Goal: Communication & Community: Answer question/provide support

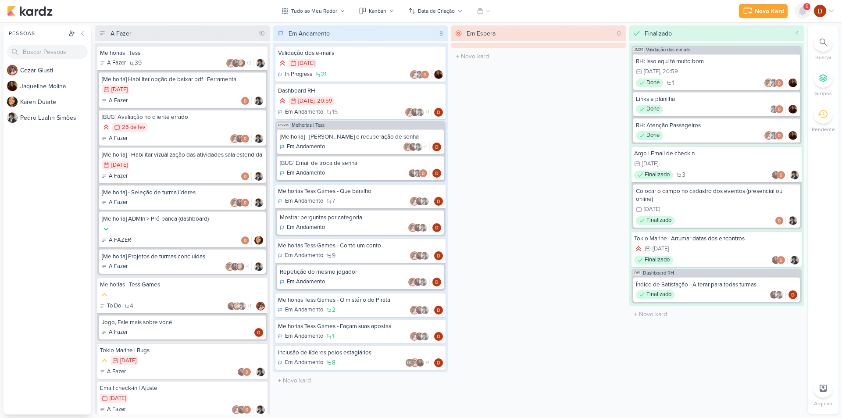
click at [799, 9] on icon at bounding box center [803, 11] width 11 height 11
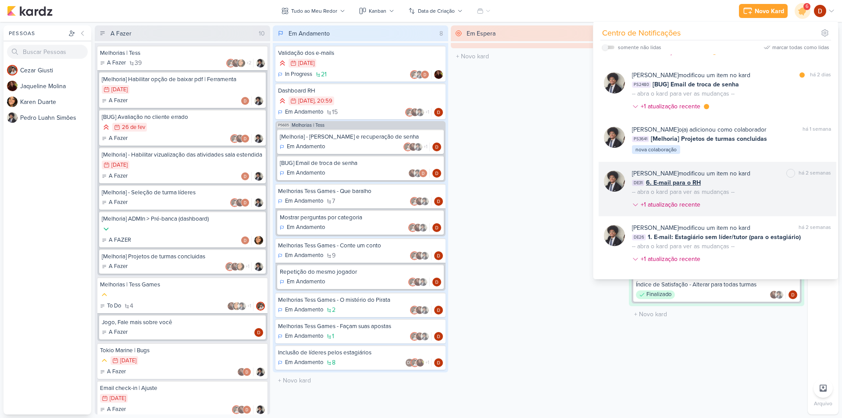
scroll to position [132, 0]
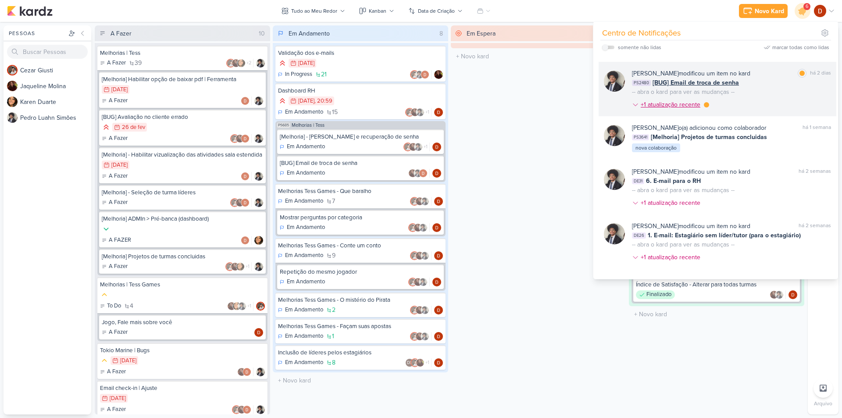
click at [700, 107] on div "+1 atualização recente" at bounding box center [671, 104] width 61 height 9
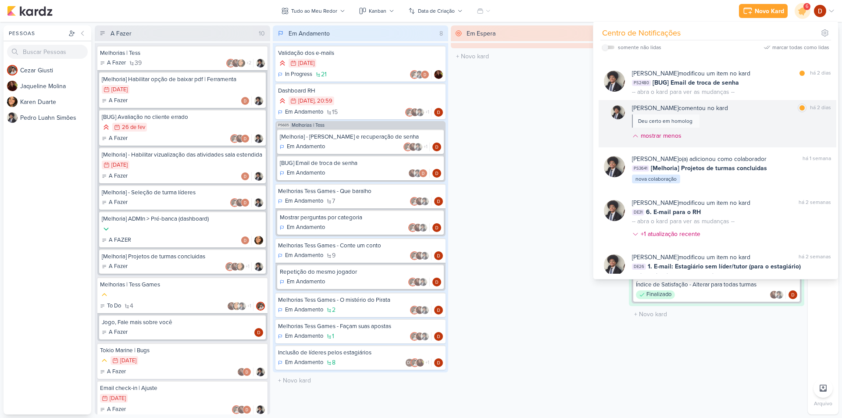
click at [718, 122] on div "[PERSON_NAME] comentou no kard marcar como lida há 2 dias Deu certo em homolog …" at bounding box center [731, 124] width 199 height 40
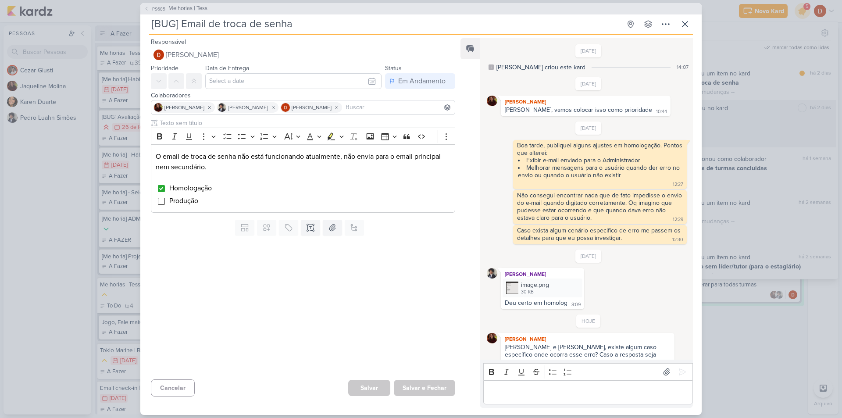
scroll to position [27, 0]
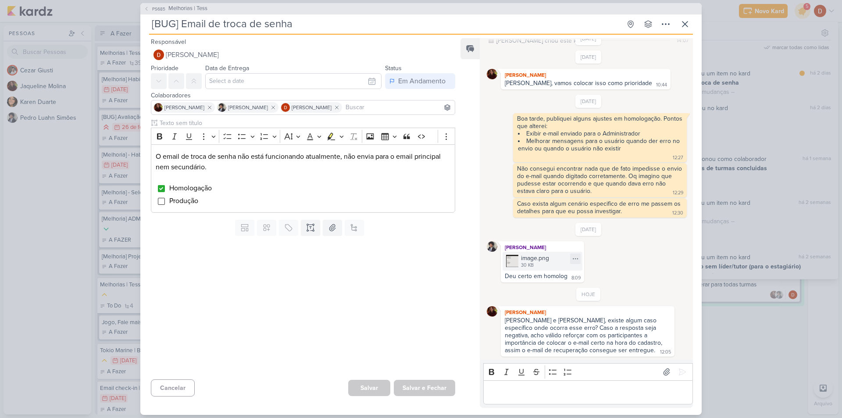
click at [520, 259] on div "image.png 30 KB" at bounding box center [543, 261] width 80 height 19
drag, startPoint x: 607, startPoint y: 322, endPoint x: 614, endPoint y: 339, distance: 19.1
click at [614, 339] on div "[PERSON_NAME] e [PERSON_NAME], existe algum caso específico onde ocorra esse er…" at bounding box center [584, 335] width 159 height 37
click at [611, 348] on div "[PERSON_NAME] e [PERSON_NAME], existe algum caso específico onde ocorra esse er…" at bounding box center [588, 336] width 170 height 38
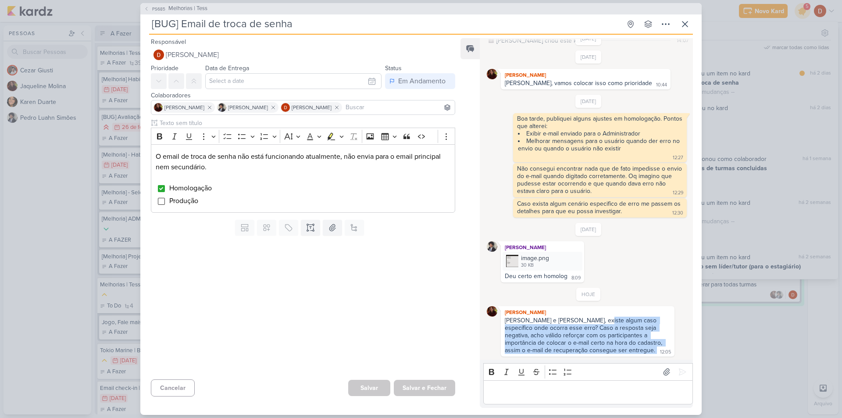
drag, startPoint x: 611, startPoint y: 348, endPoint x: 606, endPoint y: 320, distance: 28.5
click at [607, 322] on div "[PERSON_NAME] e [PERSON_NAME], existe algum caso específico onde ocorra esse er…" at bounding box center [588, 336] width 170 height 38
click at [603, 317] on div "[PERSON_NAME] e [PERSON_NAME], existe algum caso específico onde ocorra esse er…" at bounding box center [584, 335] width 159 height 37
drag, startPoint x: 603, startPoint y: 316, endPoint x: 608, endPoint y: 328, distance: 12.8
click at [608, 325] on div "[PERSON_NAME] e [PERSON_NAME], existe algum caso específico onde ocorra esse er…" at bounding box center [584, 335] width 159 height 37
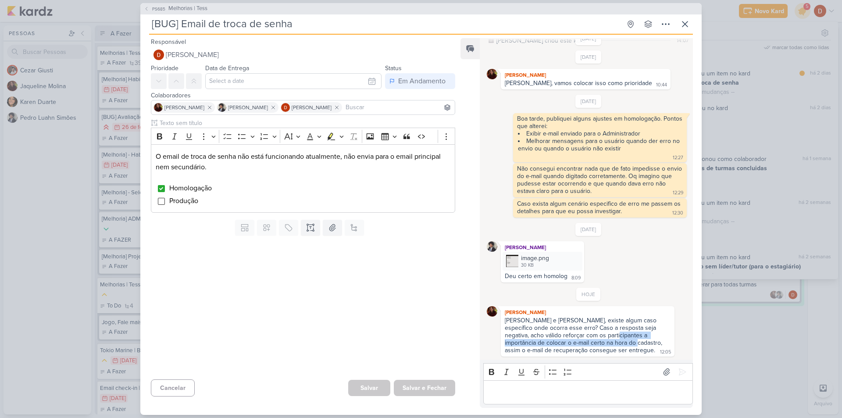
drag, startPoint x: 607, startPoint y: 346, endPoint x: 604, endPoint y: 331, distance: 14.8
click at [604, 331] on div "[PERSON_NAME] e [PERSON_NAME], existe algum caso específico onde ocorra esse er…" at bounding box center [584, 335] width 159 height 37
drag, startPoint x: 591, startPoint y: 322, endPoint x: 602, endPoint y: 335, distance: 16.8
click at [602, 335] on div "[PERSON_NAME] e [PERSON_NAME], existe algum caso específico onde ocorra esse er…" at bounding box center [584, 335] width 159 height 37
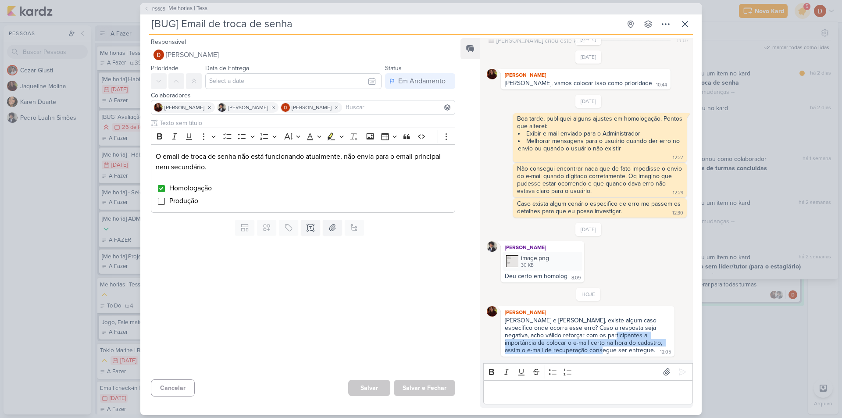
drag, startPoint x: 601, startPoint y: 354, endPoint x: 600, endPoint y: 334, distance: 19.3
click at [600, 334] on div "[PERSON_NAME] e [PERSON_NAME], existe algum caso específico onde ocorra esse er…" at bounding box center [584, 335] width 159 height 37
click at [592, 320] on div "[PERSON_NAME] e [PERSON_NAME], existe algum caso específico onde ocorra esse er…" at bounding box center [584, 335] width 159 height 37
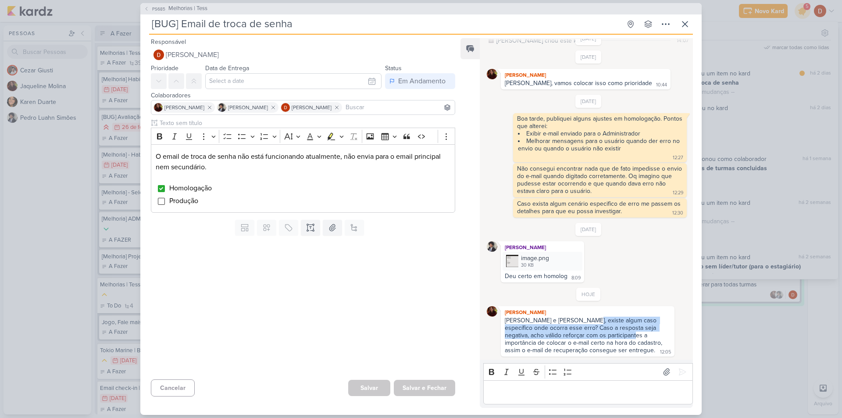
drag, startPoint x: 599, startPoint y: 330, endPoint x: 602, endPoint y: 339, distance: 9.0
click at [602, 339] on div "[PERSON_NAME] e [PERSON_NAME], existe algum caso específico onde ocorra esse er…" at bounding box center [584, 335] width 159 height 37
drag, startPoint x: 599, startPoint y: 354, endPoint x: 592, endPoint y: 327, distance: 28.6
click at [592, 327] on div "[PERSON_NAME] e [PERSON_NAME], existe algum caso específico onde ocorra esse er…" at bounding box center [588, 336] width 170 height 38
click at [592, 326] on div "[PERSON_NAME] e [PERSON_NAME], existe algum caso específico onde ocorra esse er…" at bounding box center [584, 335] width 159 height 37
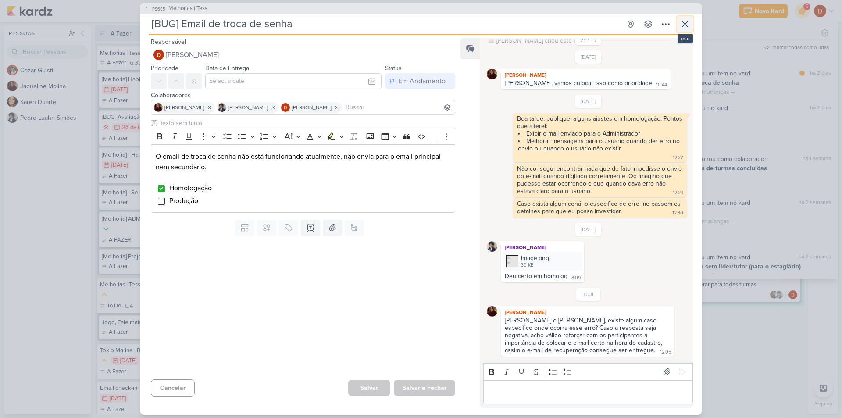
click at [683, 23] on icon at bounding box center [685, 24] width 11 height 11
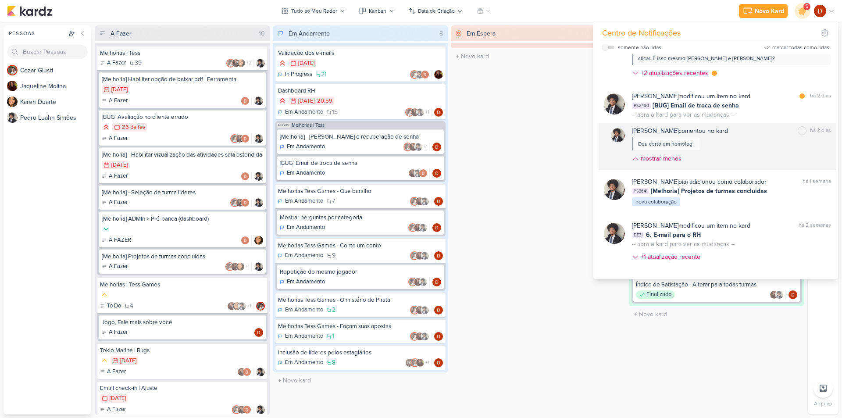
scroll to position [44, 0]
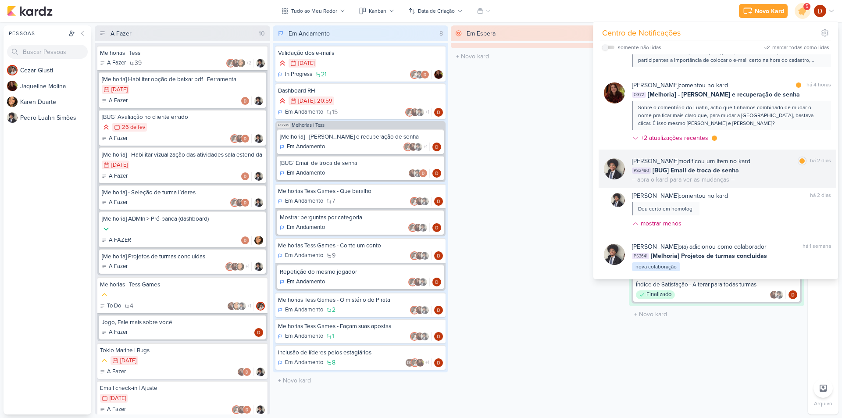
click at [750, 171] on div "PS2480 [BUG] Email de troca de senha" at bounding box center [731, 170] width 199 height 9
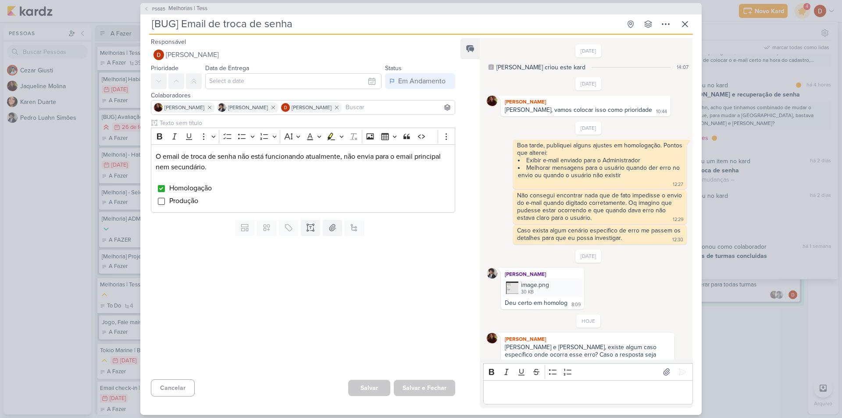
scroll to position [27, 0]
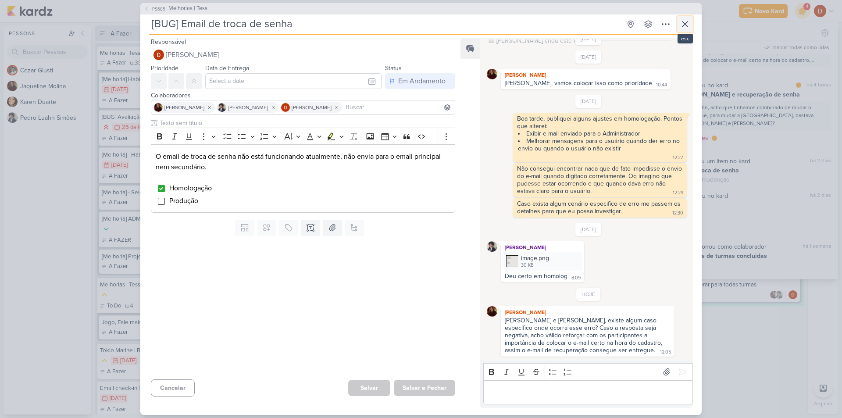
click at [686, 28] on icon at bounding box center [685, 24] width 11 height 11
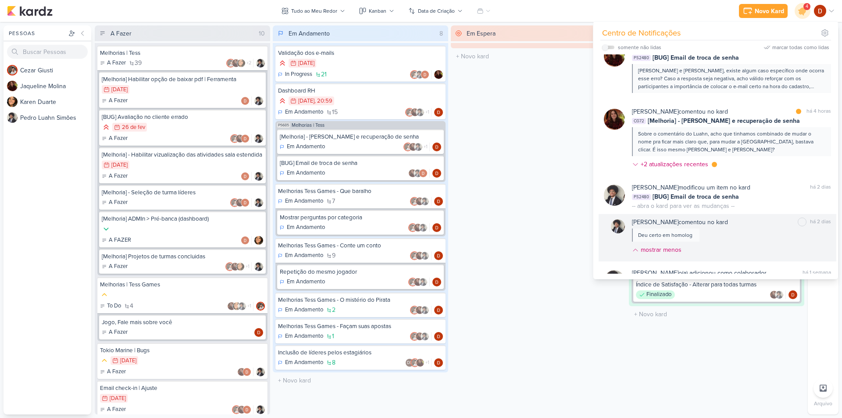
scroll to position [0, 0]
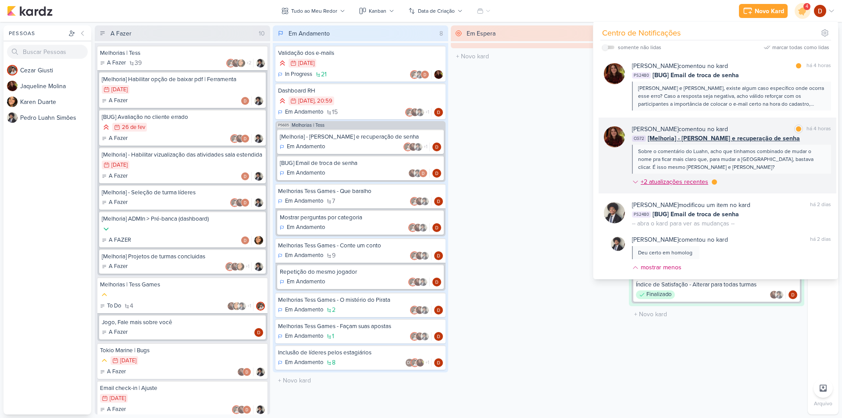
click at [679, 181] on div "+2 atualizações recentes" at bounding box center [675, 181] width 69 height 9
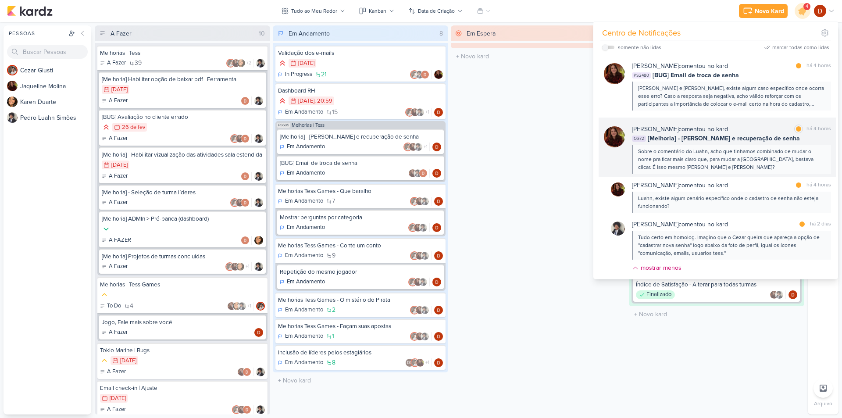
click at [702, 149] on div "Sobre o comentário do Luahn, acho que tinhamos combinado de mudar o nome pra fi…" at bounding box center [731, 159] width 186 height 24
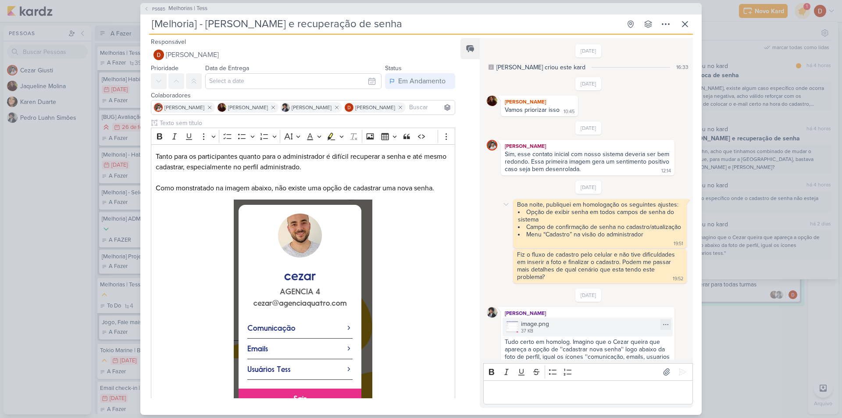
scroll to position [108, 0]
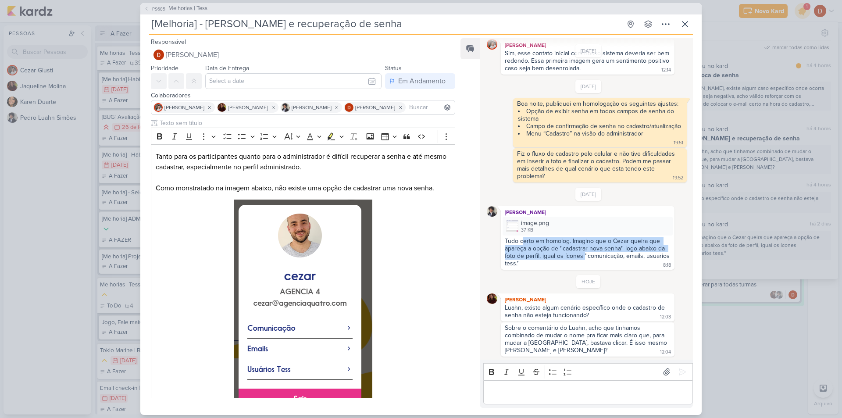
drag, startPoint x: 522, startPoint y: 240, endPoint x: 583, endPoint y: 252, distance: 62.1
click at [583, 252] on div "Tudo certo em homolog. Imagino que o Cezar queira que apareça a opção de ''cada…" at bounding box center [588, 252] width 167 height 30
click at [582, 263] on div "Tudo certo em homolog. Imagino que o Cezar queira que apareça a opção de ''cada…" at bounding box center [588, 252] width 170 height 31
drag, startPoint x: 569, startPoint y: 261, endPoint x: 554, endPoint y: 243, distance: 23.7
click at [554, 243] on div "Tudo certo em homolog. Imagino que o Cezar queira que apareça a opção de ''cada…" at bounding box center [588, 252] width 170 height 31
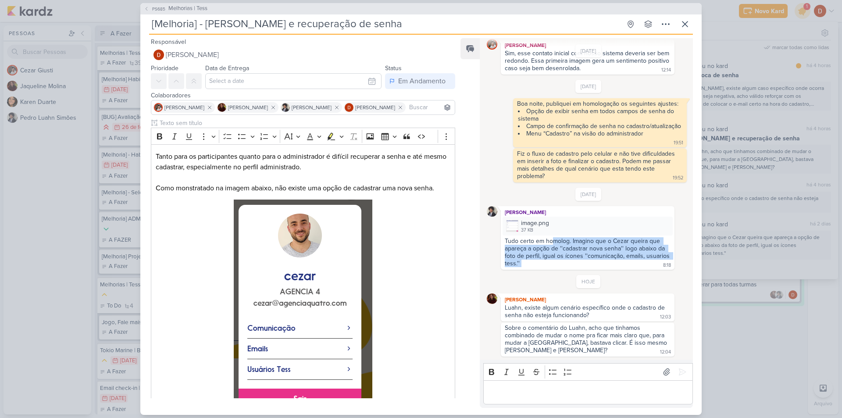
click at [554, 243] on div "Tudo certo em homolog. Imagino que o Cezar queira que apareça a opção de ''cada…" at bounding box center [588, 252] width 167 height 30
drag, startPoint x: 554, startPoint y: 243, endPoint x: 569, endPoint y: 253, distance: 18.0
click at [569, 253] on div "Tudo certo em homolog. Imagino que o Cezar queira que apareça a opção de ''cada…" at bounding box center [588, 252] width 167 height 30
click at [562, 261] on div "Tudo certo em homolog. Imagino que o Cezar queira que apareça a opção de ''cada…" at bounding box center [588, 252] width 170 height 31
drag, startPoint x: 553, startPoint y: 260, endPoint x: 544, endPoint y: 252, distance: 11.5
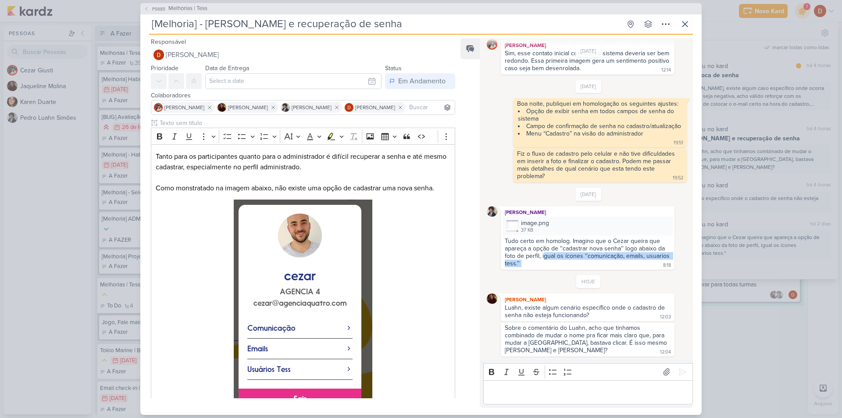
click at [544, 252] on div "Tudo certo em homolog. Imagino que o Cezar queira que apareça a opção de ''cada…" at bounding box center [588, 252] width 170 height 31
click at [544, 244] on div "Tudo certo em homolog. Imagino que o Cezar queira que apareça a opção de ''cada…" at bounding box center [588, 252] width 167 height 30
drag, startPoint x: 545, startPoint y: 249, endPoint x: 551, endPoint y: 258, distance: 10.7
click at [551, 258] on div "Tudo certo em homolog. Imagino que o Cezar queira que apareça a opção de ''cada…" at bounding box center [588, 252] width 167 height 30
click at [551, 266] on div "Tudo certo em homolog. Imagino que o Cezar queira que apareça a opção de ''cada…" at bounding box center [588, 252] width 170 height 31
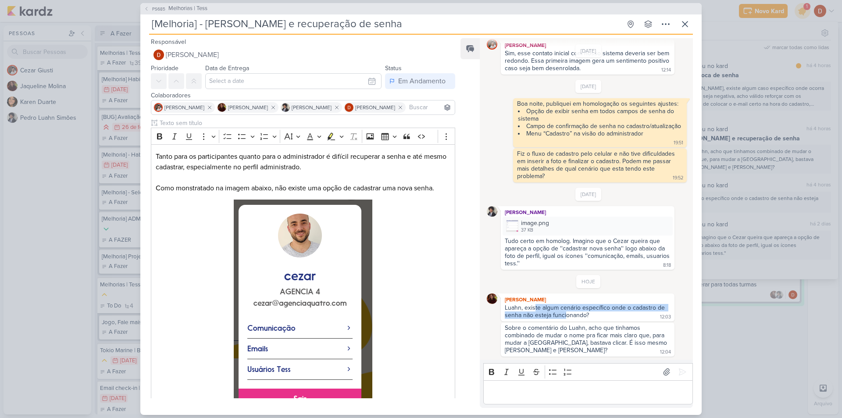
drag, startPoint x: 551, startPoint y: 308, endPoint x: 565, endPoint y: 313, distance: 14.3
click at [565, 313] on div "Luahn, existe algum cenário específico onde o cadastro de senha não esteja func…" at bounding box center [586, 311] width 162 height 15
click at [572, 318] on div "Luahn, existe algum cenário específico onde o cadastro de senha não esteja func…" at bounding box center [586, 311] width 162 height 15
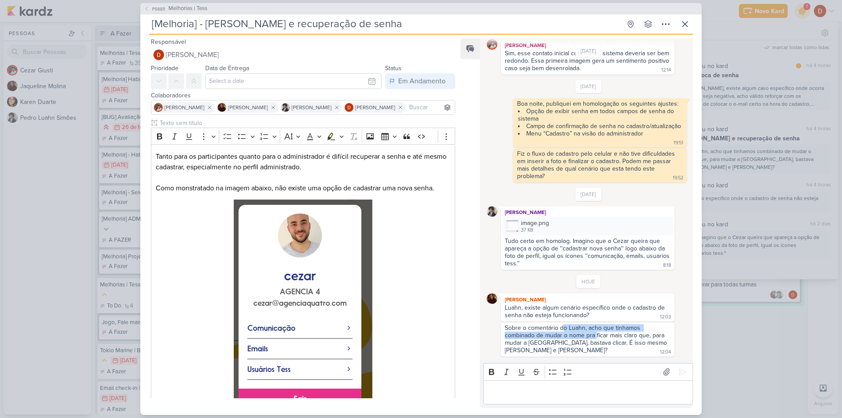
drag, startPoint x: 564, startPoint y: 330, endPoint x: 596, endPoint y: 332, distance: 31.6
click at [596, 332] on div "Sobre o comentário do Luahn, acho que tinhamos combinado de mudar o nome pra fi…" at bounding box center [587, 339] width 164 height 30
click at [587, 343] on div "Sobre o comentário do Luahn, acho que tinhamos combinado de mudar o nome pra fi…" at bounding box center [587, 339] width 164 height 30
drag, startPoint x: 546, startPoint y: 335, endPoint x: 576, endPoint y: 344, distance: 31.2
click at [576, 344] on div "Sobre o comentário do Luahn, acho que tinhamos combinado de mudar o nome pra fi…" at bounding box center [587, 339] width 164 height 30
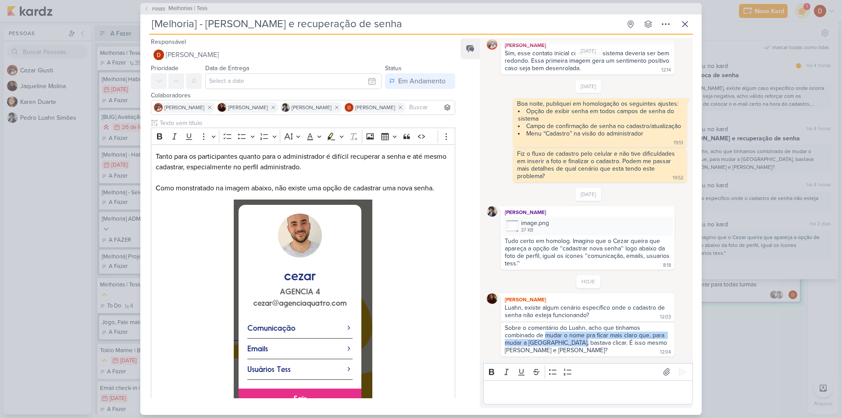
click at [577, 345] on div "Sobre o comentário do Luahn, acho que tinhamos combinado de mudar o nome pra fi…" at bounding box center [587, 339] width 164 height 30
click at [520, 232] on div "image.png 37 KB" at bounding box center [588, 226] width 170 height 19
drag, startPoint x: 542, startPoint y: 152, endPoint x: 560, endPoint y: 162, distance: 20.6
click at [560, 162] on div "Fiz o fluxo de cadastro pelo celular e não tive dificuldades em inserir a foto …" at bounding box center [597, 165] width 160 height 30
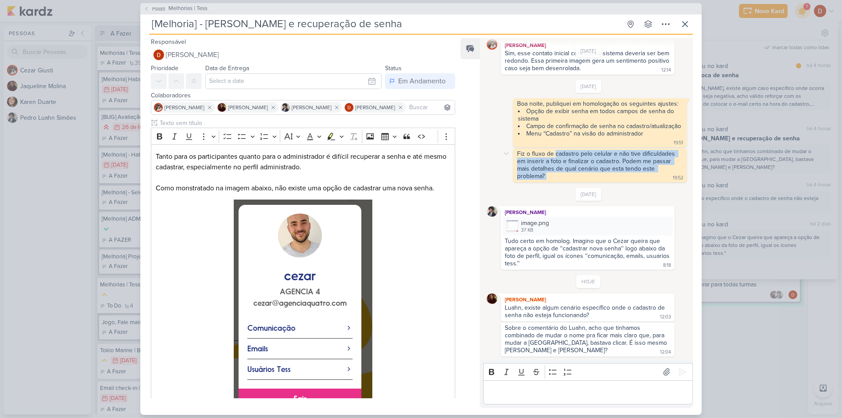
drag, startPoint x: 557, startPoint y: 172, endPoint x: 554, endPoint y: 154, distance: 19.1
click at [554, 154] on div "Fiz o fluxo de cadastro pelo celular e não tive dificuldades em inserir a foto …" at bounding box center [600, 165] width 170 height 31
click at [554, 154] on div "Fiz o fluxo de cadastro pelo celular e não tive dificuldades em inserir a foto …" at bounding box center [597, 165] width 160 height 30
drag, startPoint x: 553, startPoint y: 155, endPoint x: 566, endPoint y: 170, distance: 19.6
click at [566, 170] on div "Fiz o fluxo de cadastro pelo celular e não tive dificuldades em inserir a foto …" at bounding box center [597, 165] width 160 height 30
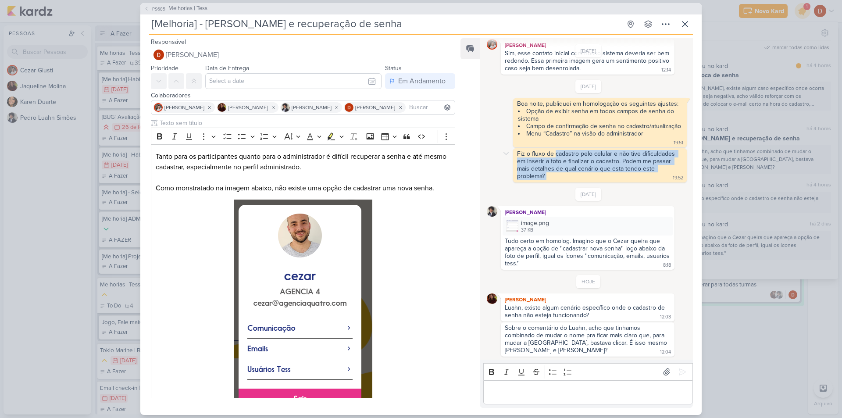
drag, startPoint x: 561, startPoint y: 173, endPoint x: 554, endPoint y: 154, distance: 20.3
click at [554, 154] on div "Fiz o fluxo de cadastro pelo celular e não tive dificuldades em inserir a foto …" at bounding box center [600, 165] width 170 height 31
click at [554, 154] on div "Fiz o fluxo de cadastro pelo celular e não tive dificuldades em inserir a foto …" at bounding box center [597, 165] width 160 height 30
drag, startPoint x: 554, startPoint y: 154, endPoint x: 566, endPoint y: 171, distance: 20.6
click at [566, 171] on div "Fiz o fluxo de cadastro pelo celular e não tive dificuldades em inserir a foto …" at bounding box center [597, 165] width 160 height 30
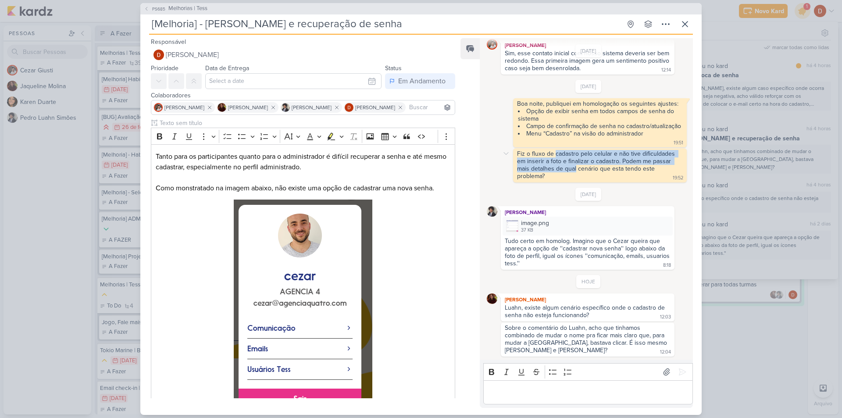
click at [566, 171] on div "Fiz o fluxo de cadastro pelo celular e não tive dificuldades em inserir a foto …" at bounding box center [597, 165] width 160 height 30
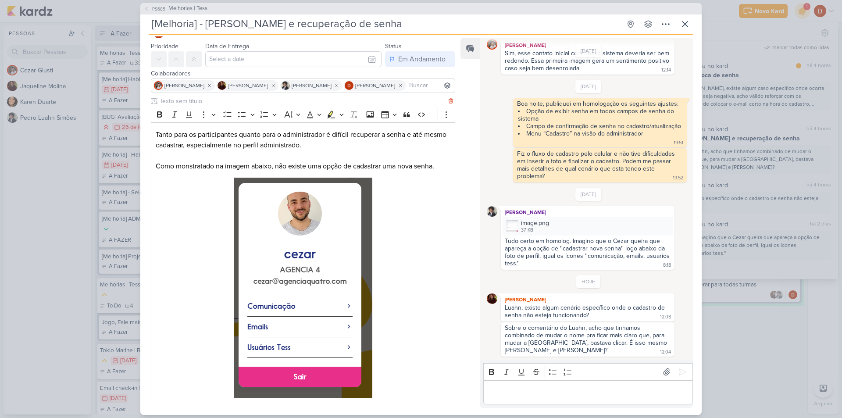
scroll to position [86, 0]
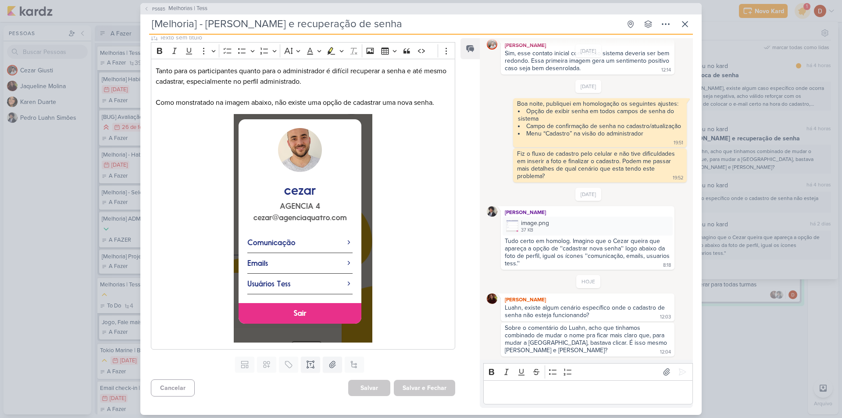
click at [528, 393] on p "Editor editing area: main" at bounding box center [588, 392] width 200 height 11
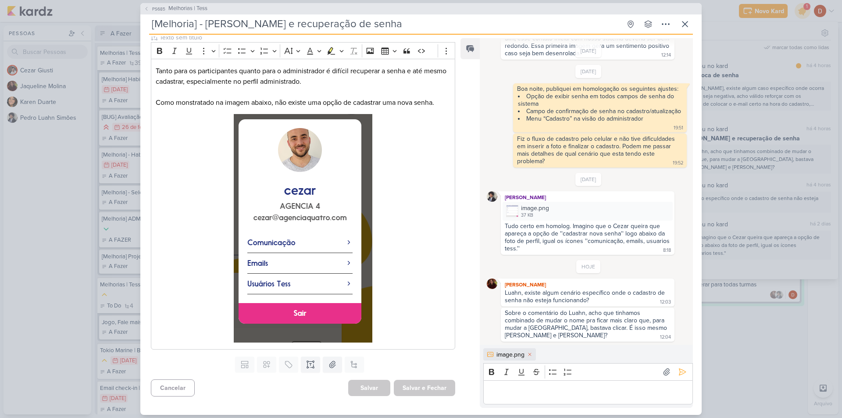
click at [528, 393] on p "Editor editing area: main" at bounding box center [588, 392] width 200 height 11
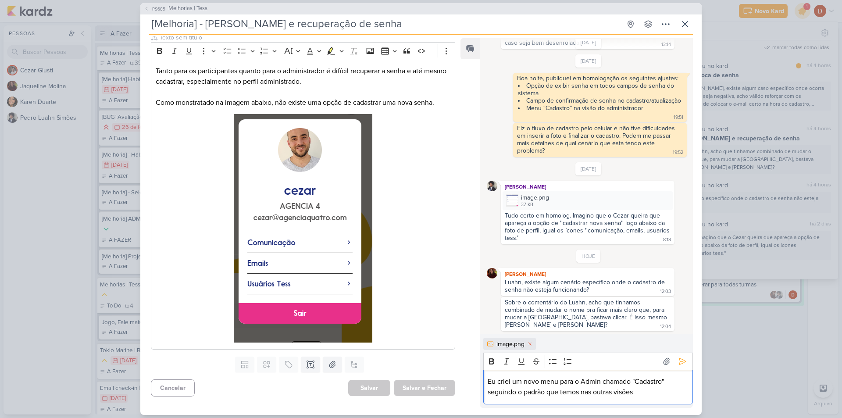
click at [599, 377] on p "Eu criei um novo menu para o Admin chamado "Cadastro" seguindo o padrão que tem…" at bounding box center [588, 386] width 200 height 21
click at [583, 384] on p "Eu criei um novo menu para o dministrador chamado "Cadastro" seguindo o padrão …" at bounding box center [588, 386] width 200 height 21
click at [662, 389] on p "Eu criei um novo menu para o administrador chamado "Cadastro" seguindo o padrão…" at bounding box center [588, 386] width 200 height 21
click at [676, 389] on p "Eu criei um novo menu para o administrador chamado "Cadastro" seguindo o padrão…" at bounding box center [588, 386] width 200 height 21
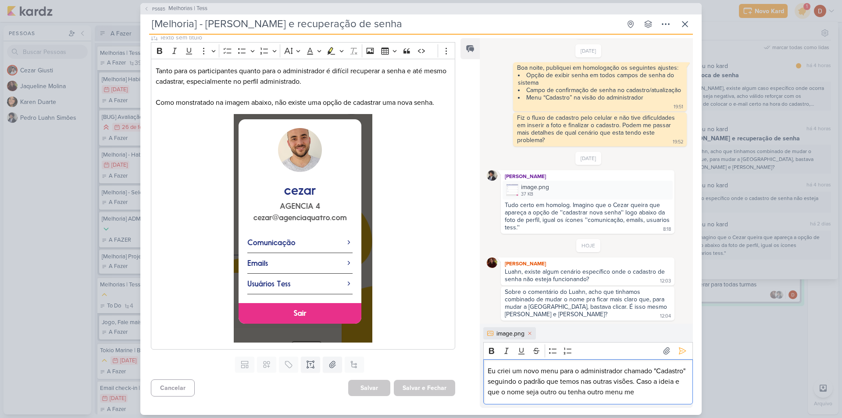
scroll to position [155, 0]
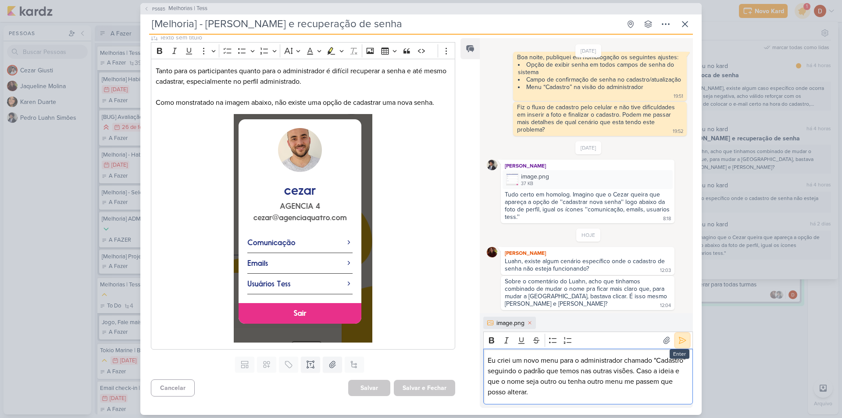
click at [683, 343] on button at bounding box center [683, 340] width 14 height 14
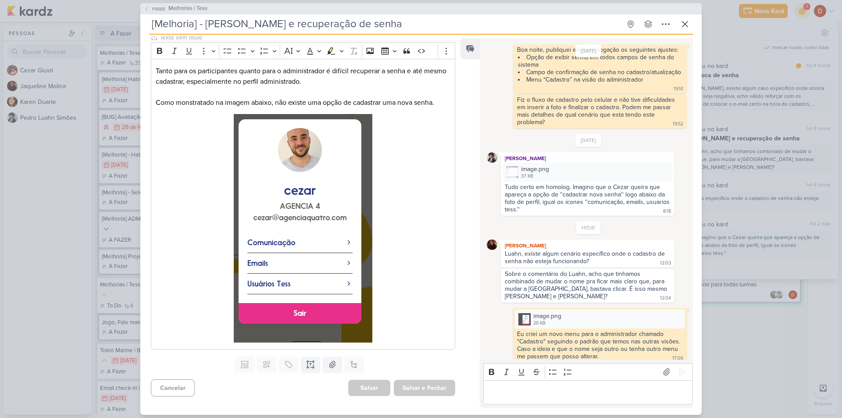
scroll to position [168, 0]
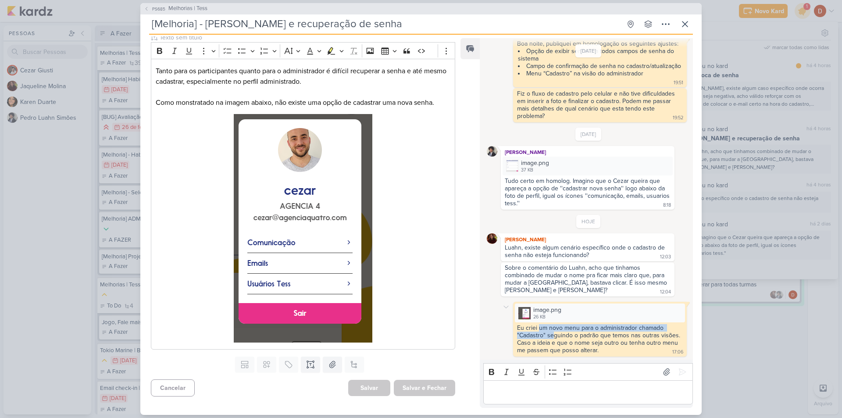
drag, startPoint x: 540, startPoint y: 331, endPoint x: 554, endPoint y: 334, distance: 14.5
click at [554, 334] on div "Eu criei um novo menu para o administrador chamado "Cadastro" seguindo o padrão…" at bounding box center [599, 339] width 165 height 30
drag, startPoint x: 576, startPoint y: 335, endPoint x: 587, endPoint y: 338, distance: 10.9
click at [576, 335] on div "Eu criei um novo menu para o administrador chamado "Cadastro" seguindo o padrão…" at bounding box center [599, 339] width 165 height 30
drag, startPoint x: 592, startPoint y: 338, endPoint x: 584, endPoint y: 332, distance: 10.3
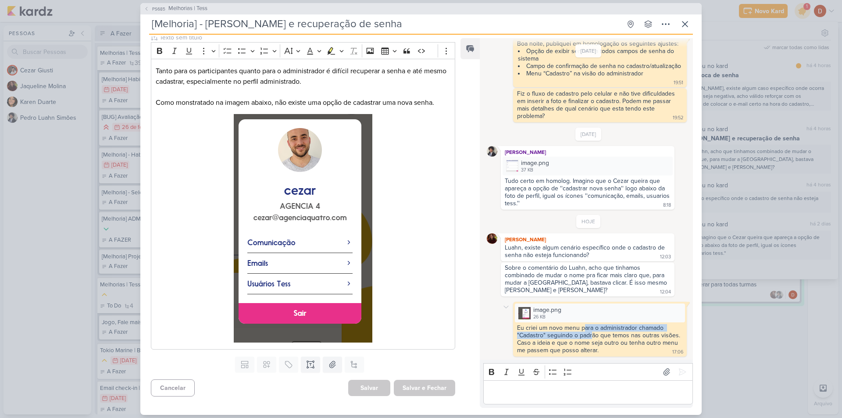
click at [584, 332] on div "Eu criei um novo menu para o administrador chamado "Cadastro" seguindo o padrão…" at bounding box center [599, 339] width 165 height 30
drag, startPoint x: 582, startPoint y: 345, endPoint x: 579, endPoint y: 334, distance: 11.3
click at [579, 334] on div "Eu criei um novo menu para o administrador chamado "Cadastro" seguindo o padrão…" at bounding box center [599, 339] width 165 height 30
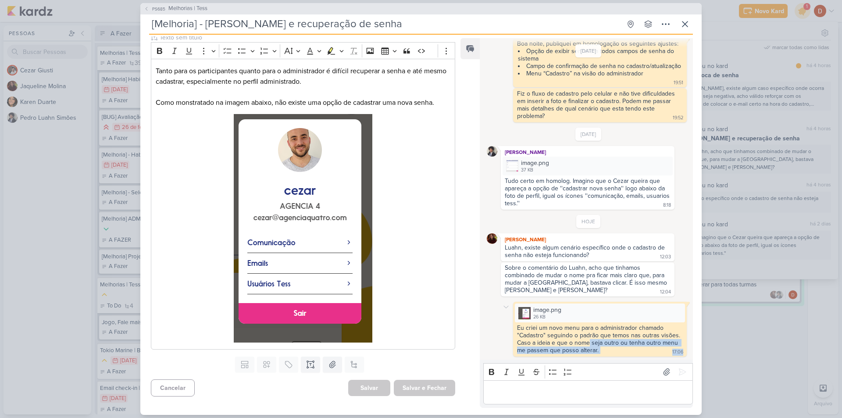
drag, startPoint x: 591, startPoint y: 360, endPoint x: 590, endPoint y: 343, distance: 16.8
click at [590, 343] on div "[DATE] [PERSON_NAME] criou este kard 16:33 [DATE] [PERSON_NAME]" at bounding box center [586, 223] width 213 height 370
click at [590, 343] on div "Eu criei um novo menu para o administrador chamado "Cadastro" seguindo o padrão…" at bounding box center [599, 339] width 165 height 30
click at [593, 340] on div "Eu criei um novo menu para o administrador chamado "Cadastro" seguindo o padrão…" at bounding box center [599, 339] width 165 height 30
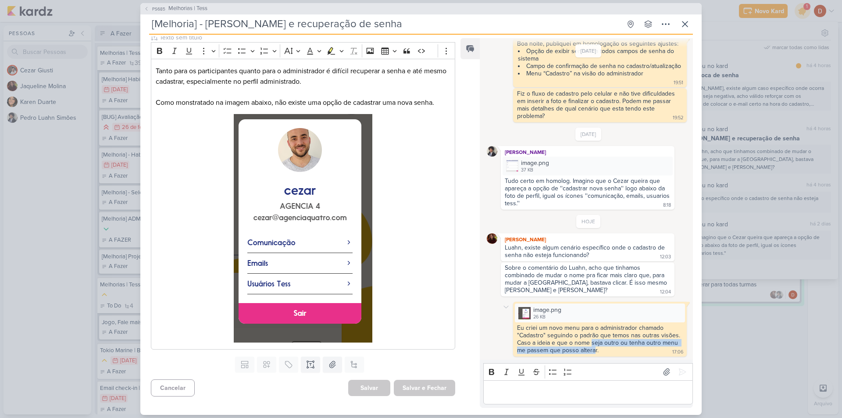
drag, startPoint x: 593, startPoint y: 348, endPoint x: 590, endPoint y: 343, distance: 6.1
click at [590, 343] on div "Eu criei um novo menu para o administrador chamado "Cadastro" seguindo o padrão…" at bounding box center [599, 339] width 165 height 30
click at [537, 311] on div "image.png" at bounding box center [547, 309] width 28 height 9
click at [515, 163] on img at bounding box center [512, 166] width 12 height 12
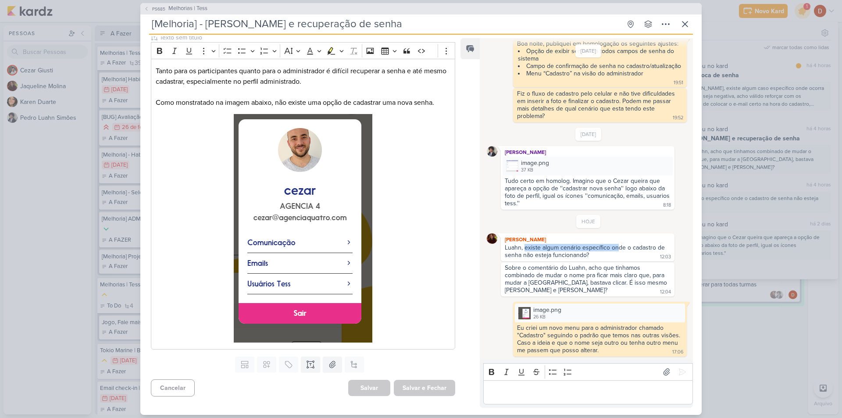
drag, startPoint x: 525, startPoint y: 244, endPoint x: 619, endPoint y: 249, distance: 94.0
click at [619, 249] on div "Luahn, existe algum cenário específico onde o cadastro de senha não esteja func…" at bounding box center [586, 251] width 162 height 15
drag, startPoint x: 623, startPoint y: 258, endPoint x: 599, endPoint y: 245, distance: 27.3
click at [599, 245] on div "Luahn, existe algum cenário específico onde o cadastro de senha não esteja func…" at bounding box center [588, 252] width 170 height 16
click at [599, 245] on div "Luahn, existe algum cenário específico onde o cadastro de senha não esteja func…" at bounding box center [586, 251] width 162 height 15
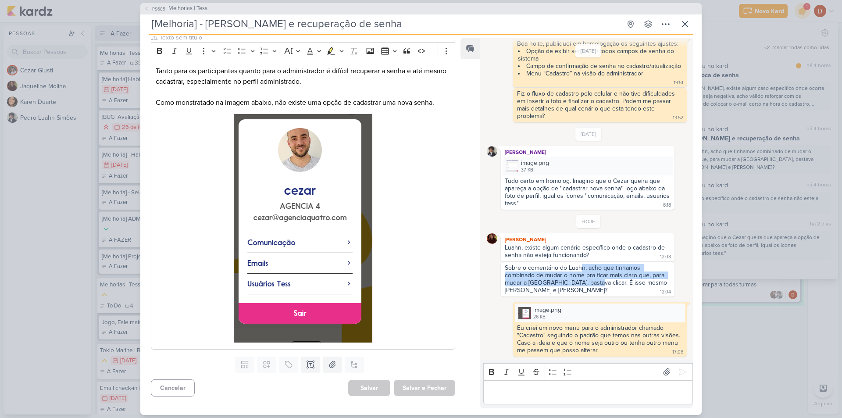
drag, startPoint x: 590, startPoint y: 279, endPoint x: 579, endPoint y: 268, distance: 15.5
click at [579, 268] on div "Sobre o comentário do Luahn, acho que tinhamos combinado de mudar o nome pra fi…" at bounding box center [587, 279] width 164 height 30
drag, startPoint x: 577, startPoint y: 279, endPoint x: 576, endPoint y: 261, distance: 18.5
click at [576, 261] on div "HOJE [PERSON_NAME] Luahn, existe algum cenário específico onde o cadastro de se…" at bounding box center [589, 286] width 204 height 142
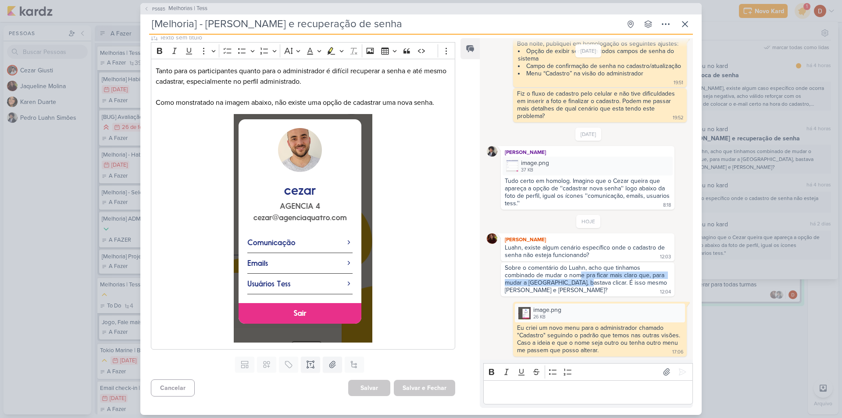
drag, startPoint x: 581, startPoint y: 285, endPoint x: 578, endPoint y: 272, distance: 13.1
click at [578, 272] on div "Sobre o comentário do Luahn, acho que tinhamos combinado de mudar o nome pra fi…" at bounding box center [587, 279] width 164 height 30
click at [579, 287] on div "Sobre o comentário do Luahn, acho que tinhamos combinado de mudar o nome pra fi…" at bounding box center [588, 279] width 170 height 31
click at [685, 19] on icon at bounding box center [685, 24] width 11 height 11
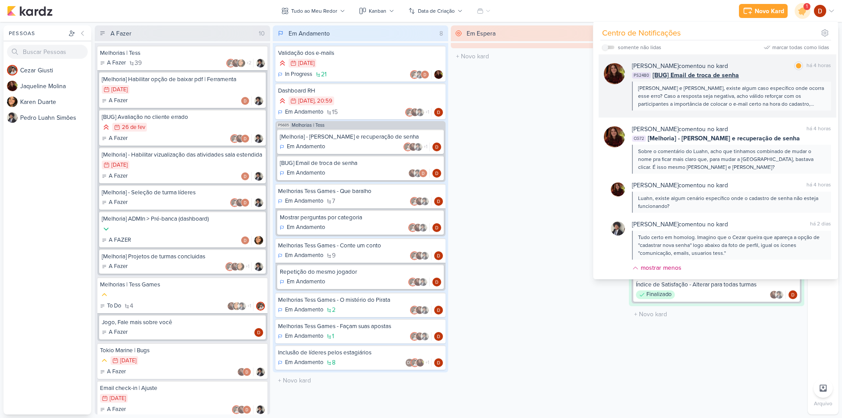
click at [759, 93] on div "[PERSON_NAME] e [PERSON_NAME], existe algum caso específico onde ocorra esse er…" at bounding box center [731, 96] width 186 height 24
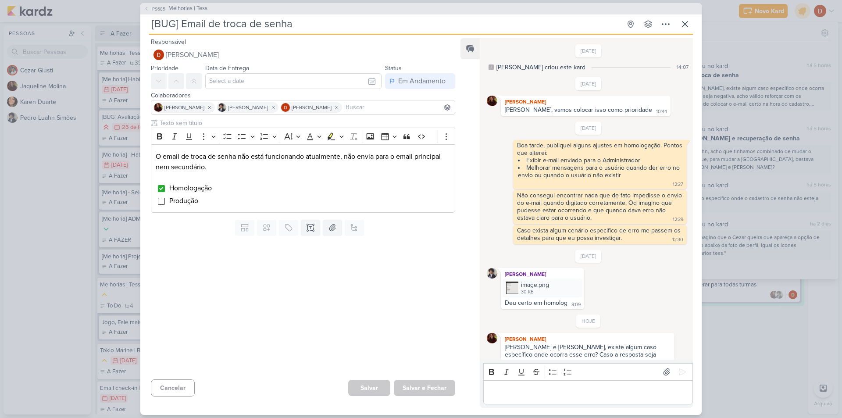
scroll to position [27, 0]
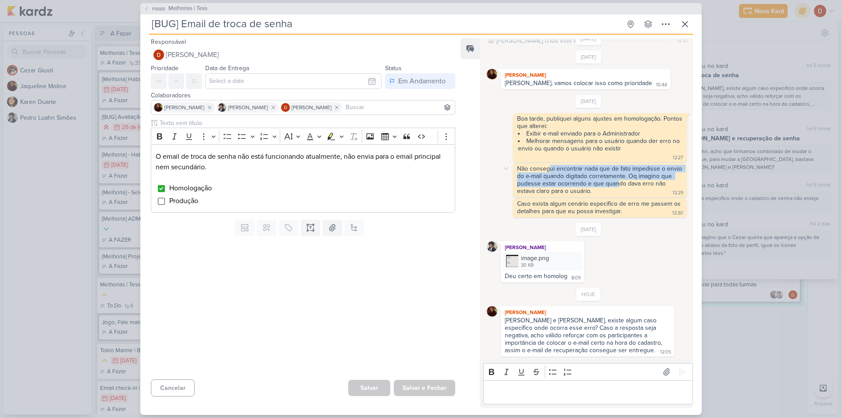
drag, startPoint x: 550, startPoint y: 169, endPoint x: 615, endPoint y: 186, distance: 67.9
click at [615, 186] on div "Não consegui encontrar nada que de fato impedisse o envio do e-mail quando digi…" at bounding box center [600, 180] width 167 height 30
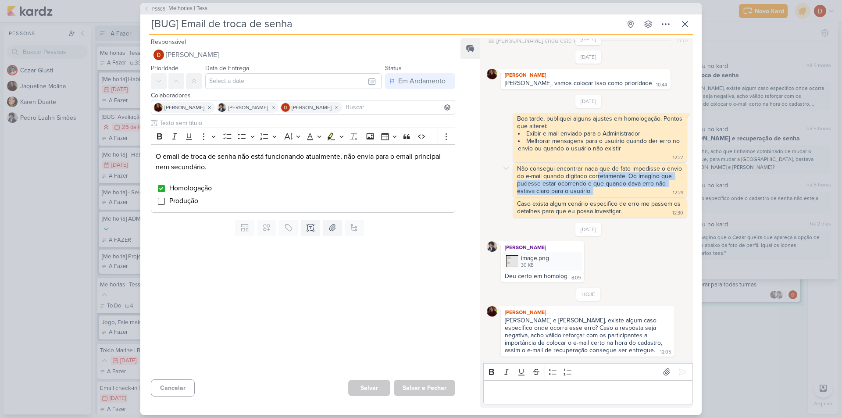
drag, startPoint x: 613, startPoint y: 194, endPoint x: 597, endPoint y: 175, distance: 25.3
click at [597, 175] on div "Não consegui encontrar nada que de fato impedisse o envio do e-mail quando digi…" at bounding box center [600, 180] width 170 height 31
click at [597, 175] on div "Não consegui encontrar nada que de fato impedisse o envio do e-mail quando digi…" at bounding box center [600, 180] width 167 height 30
drag, startPoint x: 600, startPoint y: 192, endPoint x: 588, endPoint y: 167, distance: 28.3
click at [588, 167] on div "Não consegui encontrar nada que de fato impedisse o envio do e-mail quando digi…" at bounding box center [600, 180] width 170 height 31
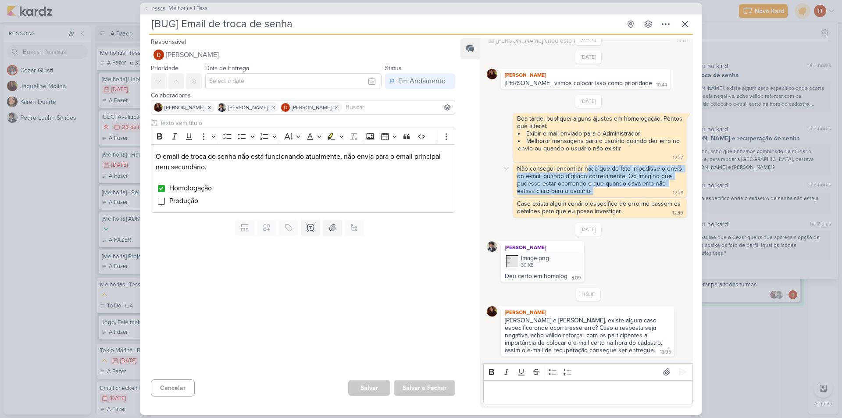
click at [588, 167] on div "Não consegui encontrar nada que de fato impedisse o envio do e-mail quando digi…" at bounding box center [600, 180] width 167 height 30
drag, startPoint x: 598, startPoint y: 186, endPoint x: 595, endPoint y: 168, distance: 18.2
click at [595, 168] on div "Não consegui encontrar nada que de fato impedisse o envio do e-mail quando digi…" at bounding box center [600, 180] width 170 height 31
click at [591, 191] on div "Não consegui encontrar nada que de fato impedisse o envio do e-mail quando digi…" at bounding box center [600, 180] width 170 height 31
drag, startPoint x: 591, startPoint y: 194, endPoint x: 585, endPoint y: 169, distance: 25.9
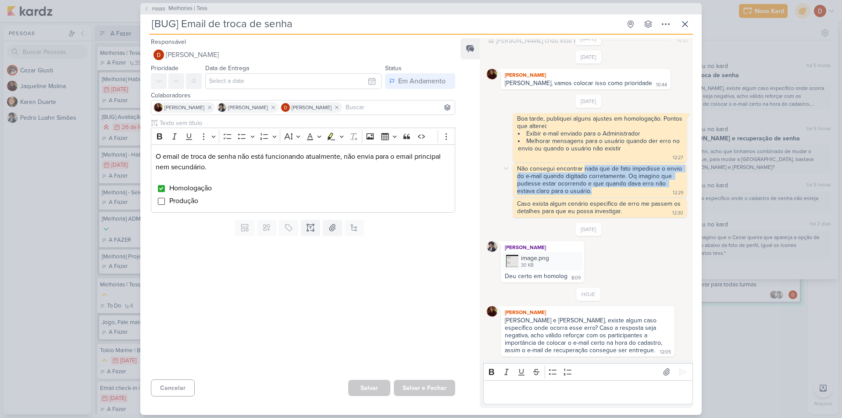
click at [585, 169] on div "Não consegui encontrar nada que de fato impedisse o envio do e-mail quando digi…" at bounding box center [600, 180] width 170 height 31
click at [583, 170] on div "Não consegui encontrar nada que de fato impedisse o envio do e-mail quando digi…" at bounding box center [600, 180] width 167 height 30
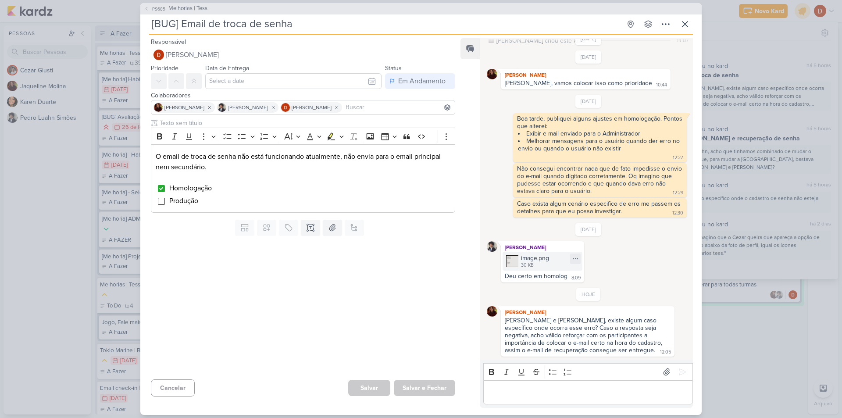
click at [527, 254] on div "image.png" at bounding box center [535, 258] width 28 height 9
drag, startPoint x: 597, startPoint y: 329, endPoint x: 609, endPoint y: 344, distance: 19.6
click at [609, 344] on div "[PERSON_NAME] e [PERSON_NAME], existe algum caso específico onde ocorra esse er…" at bounding box center [584, 335] width 159 height 37
drag, startPoint x: 611, startPoint y: 357, endPoint x: 599, endPoint y: 328, distance: 31.3
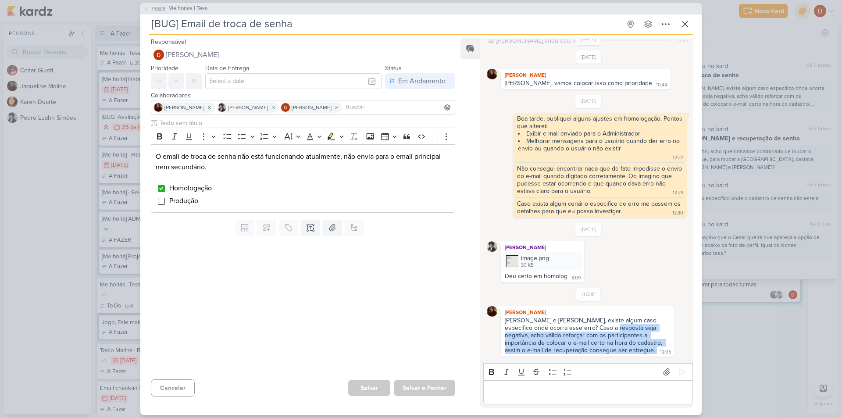
click at [599, 328] on div "[DATE] [PERSON_NAME] criou este kard 14:07 [DATE] [PERSON_NAME] 10:44" at bounding box center [586, 199] width 212 height 321
click at [599, 328] on div "[PERSON_NAME] e [PERSON_NAME], existe algum caso específico onde ocorra esse er…" at bounding box center [584, 335] width 159 height 37
drag, startPoint x: 601, startPoint y: 350, endPoint x: 592, endPoint y: 322, distance: 29.3
click at [593, 322] on div "[PERSON_NAME] e [PERSON_NAME], existe algum caso específico onde ocorra esse er…" at bounding box center [584, 335] width 159 height 37
click at [592, 322] on div "[PERSON_NAME] e [PERSON_NAME], existe algum caso específico onde ocorra esse er…" at bounding box center [584, 335] width 159 height 37
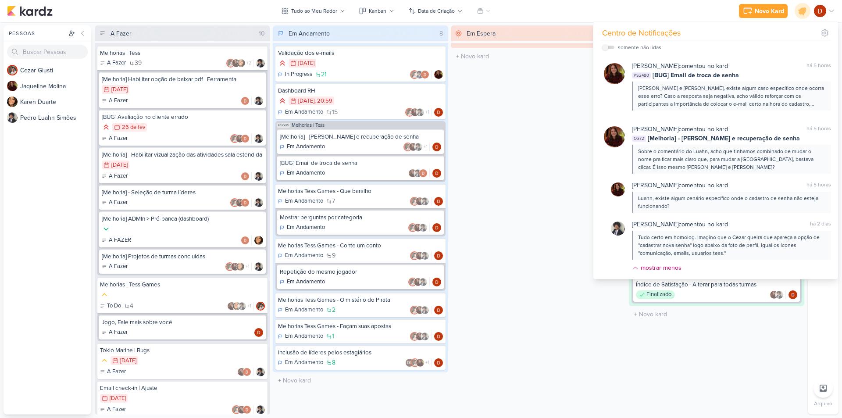
click at [538, 116] on div "Em Espera 0 O título do kard deve ter menos que 100 caracteres" at bounding box center [538, 219] width 175 height 389
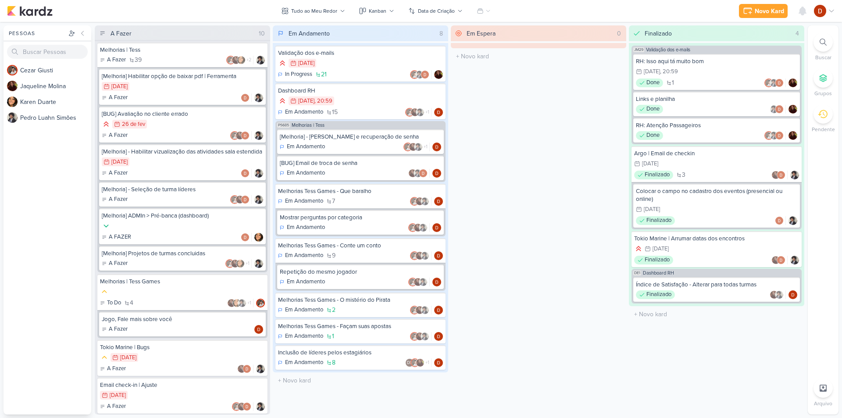
scroll to position [0, 0]
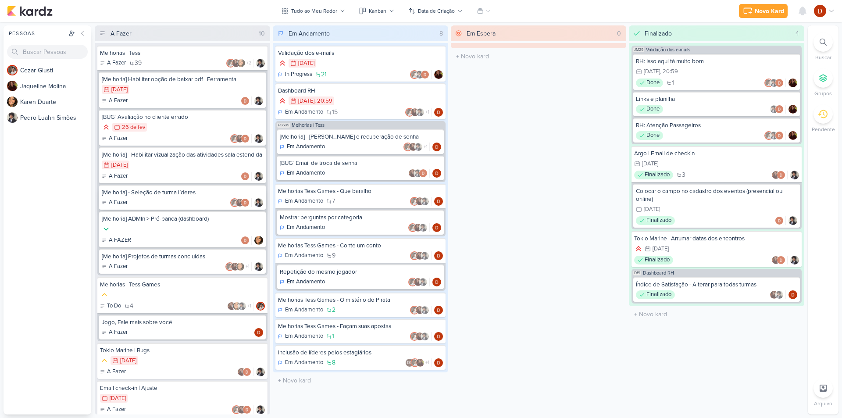
click at [210, 197] on div "[Melhoria] - Seleção de turma líderes" at bounding box center [182, 193] width 161 height 8
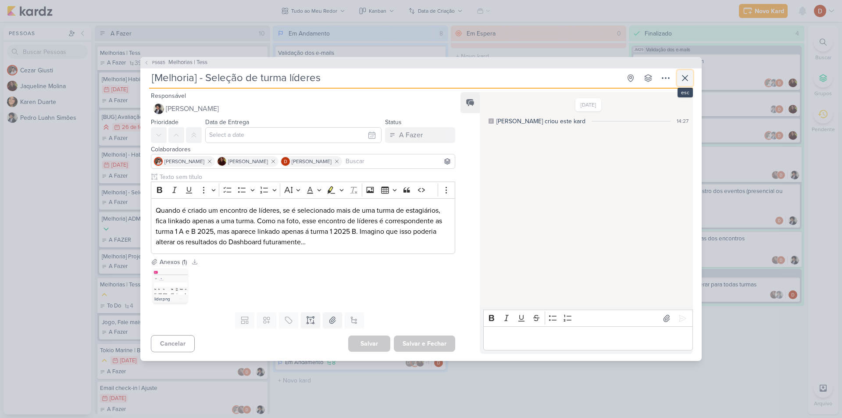
click at [689, 78] on icon at bounding box center [685, 78] width 11 height 11
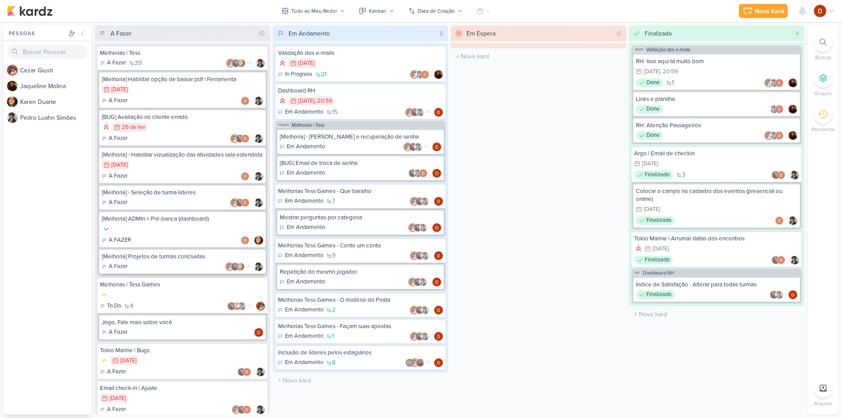
click at [154, 261] on div "[Melhoria] Projetos de turmas concluidas" at bounding box center [182, 257] width 161 height 8
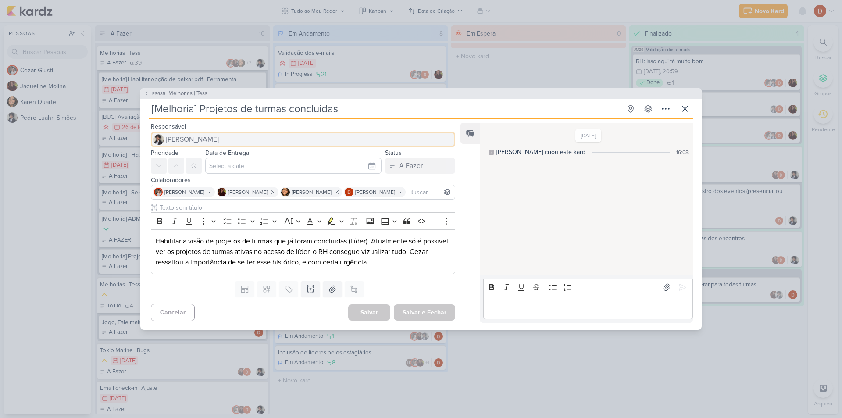
click at [218, 141] on span "[PERSON_NAME]" at bounding box center [192, 139] width 53 height 11
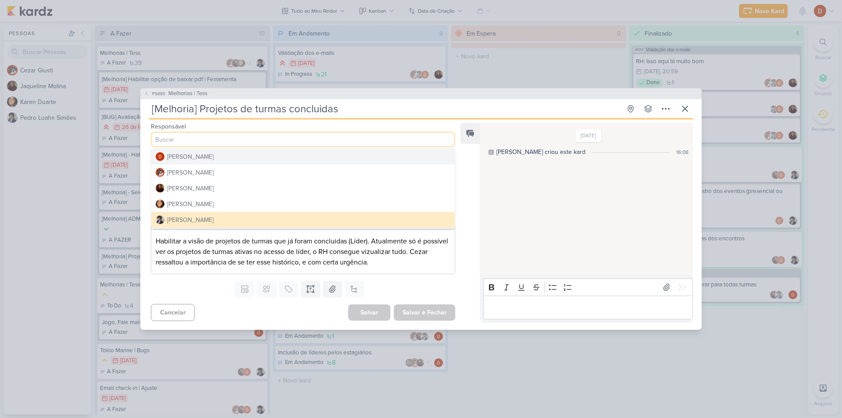
click at [212, 155] on div "[PERSON_NAME]" at bounding box center [190, 156] width 46 height 9
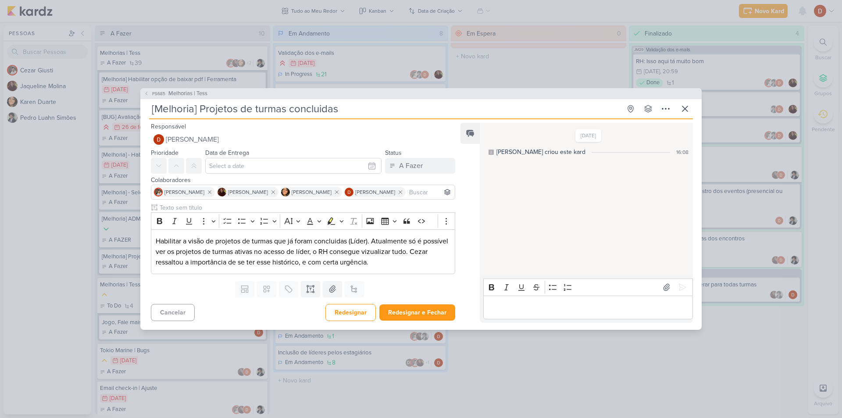
click at [408, 195] on input at bounding box center [431, 192] width 46 height 11
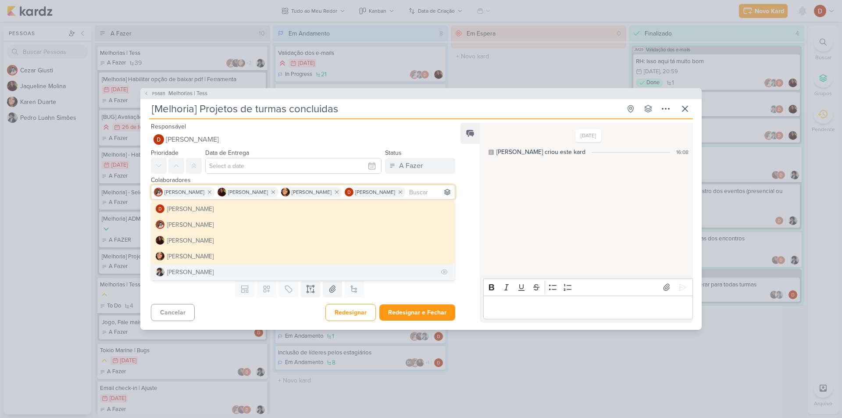
click at [207, 270] on div "[PERSON_NAME]" at bounding box center [190, 272] width 46 height 9
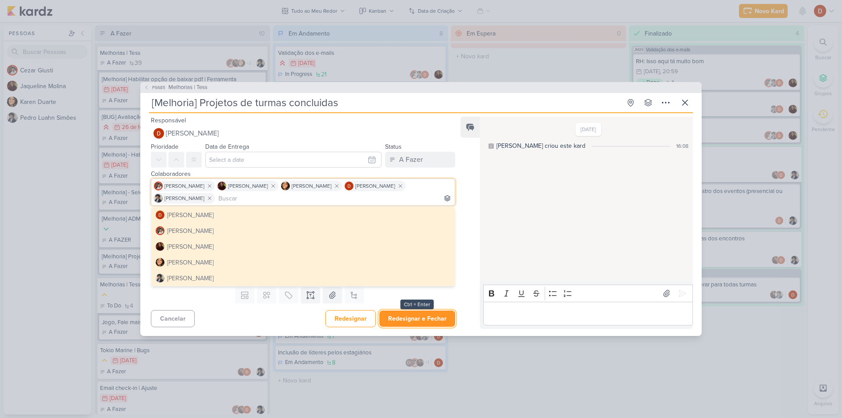
click at [413, 321] on button "Redesignar e Fechar" at bounding box center [417, 319] width 76 height 16
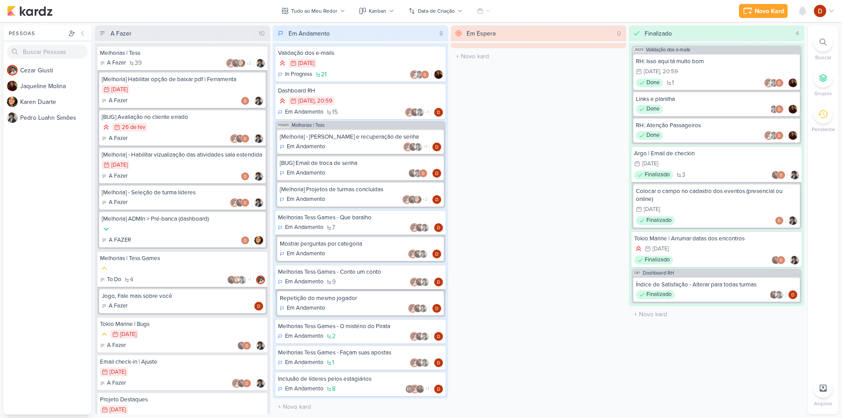
scroll to position [0, 0]
click at [373, 191] on div "[Melhoria] Projetos de turmas concluidas" at bounding box center [360, 189] width 161 height 8
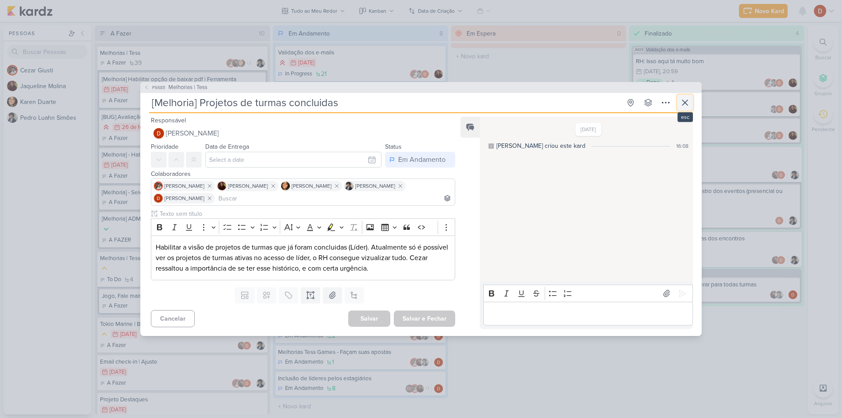
click at [680, 100] on button at bounding box center [685, 103] width 16 height 16
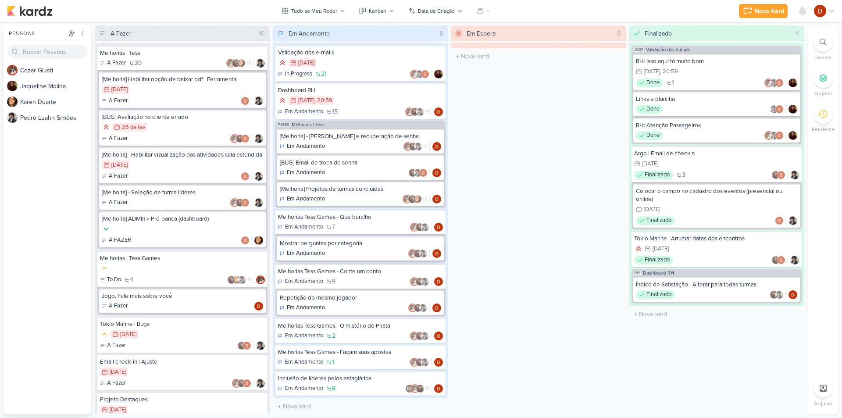
scroll to position [0, 0]
click at [367, 194] on div "[Melhoria] Projetos de turmas concluidas Em Andamento +2" at bounding box center [360, 194] width 167 height 25
